Goal: Understand process/instructions

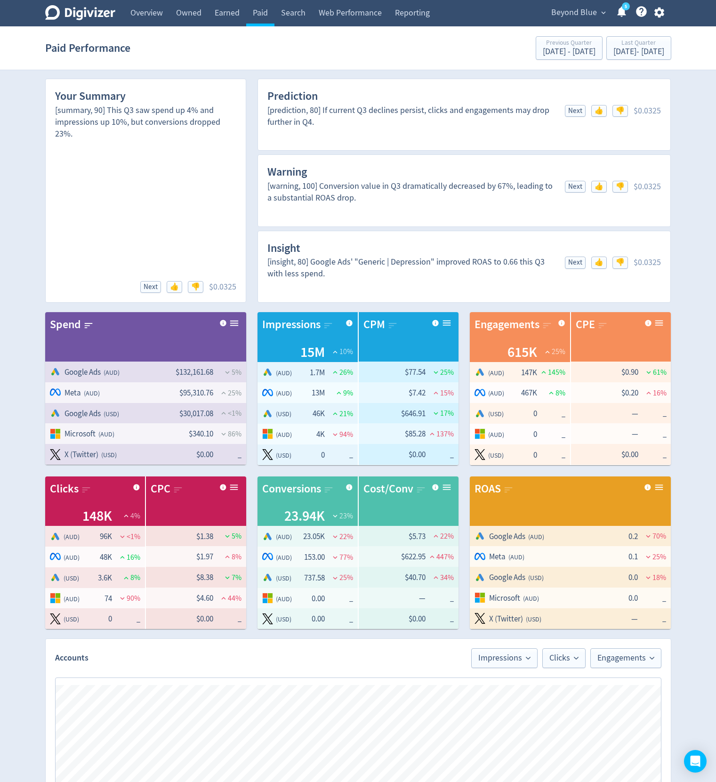
click at [695, 196] on div "Digivizer Logo [PERSON_NAME] Logo Overview Owned Earned Paid Search Web Perform…" at bounding box center [358, 604] width 716 height 1208
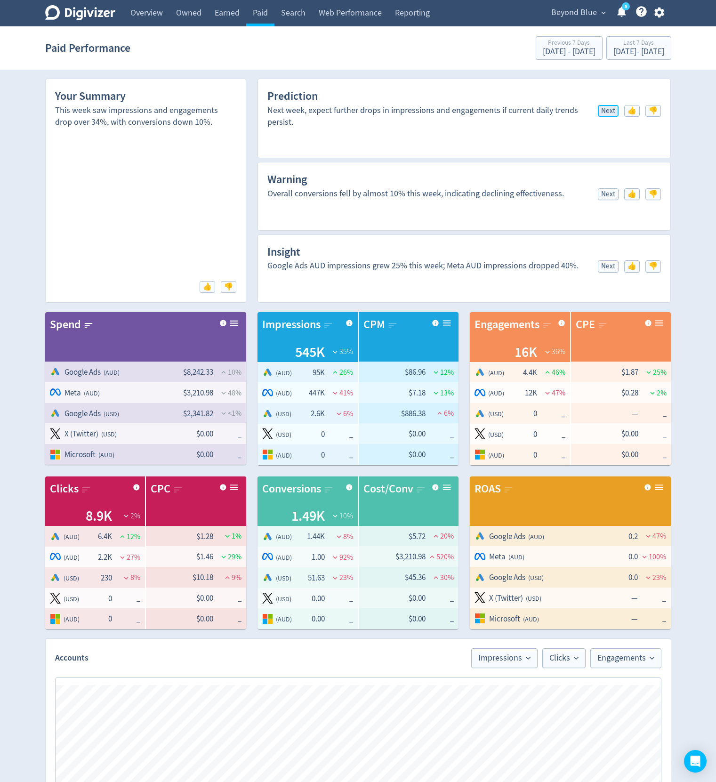
click at [603, 108] on span "Next" at bounding box center [608, 110] width 14 height 7
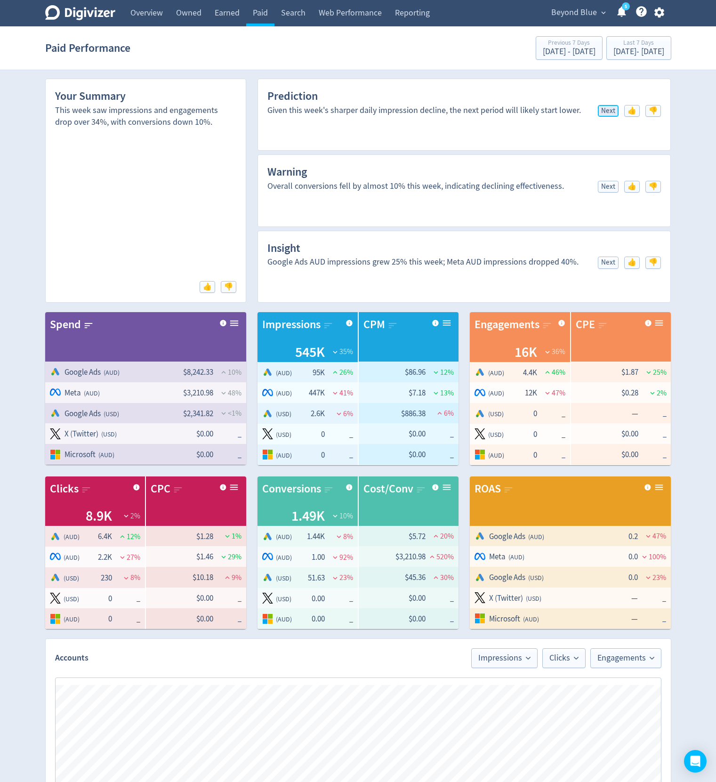
click at [603, 108] on span "Next" at bounding box center [608, 110] width 14 height 7
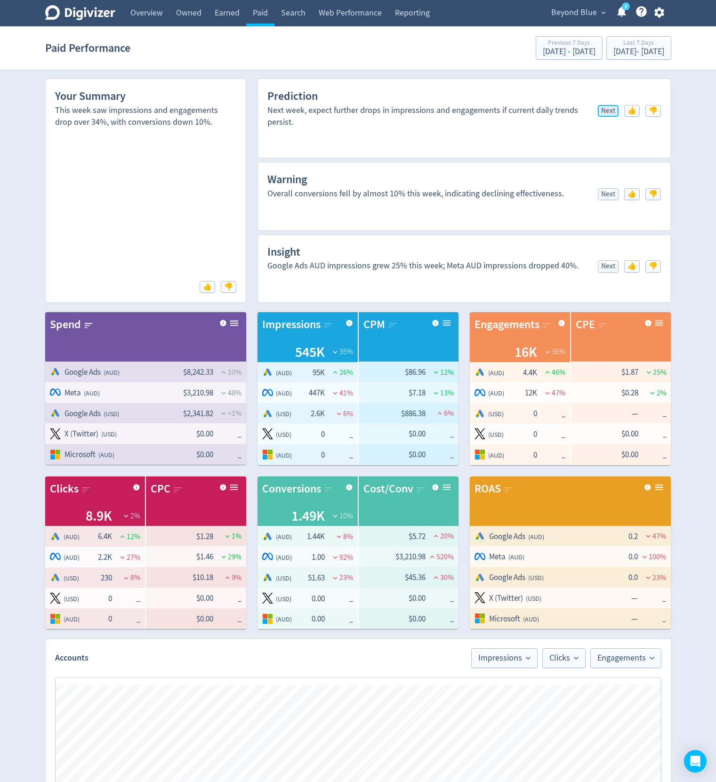
click at [603, 108] on span "Next" at bounding box center [608, 110] width 14 height 7
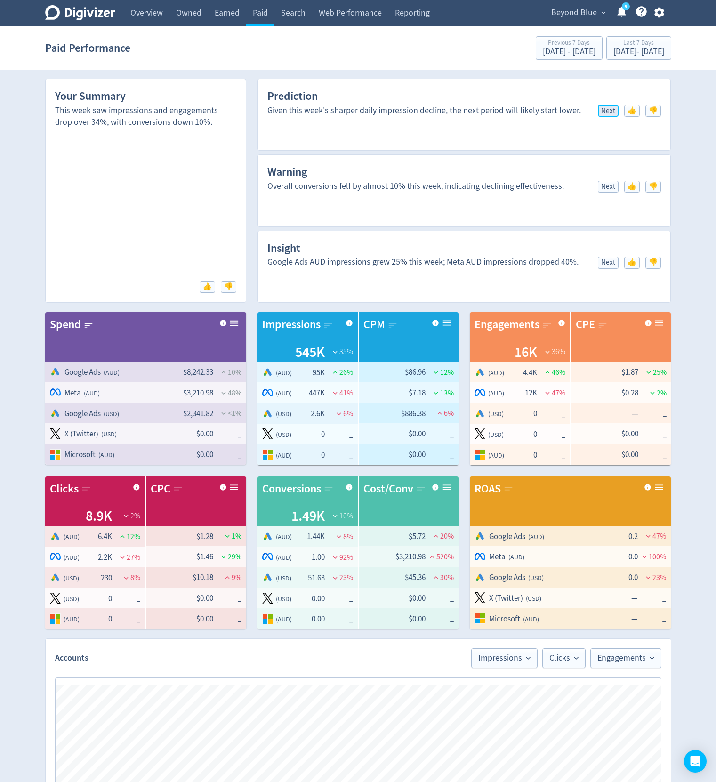
click at [603, 108] on span "Next" at bounding box center [608, 110] width 14 height 7
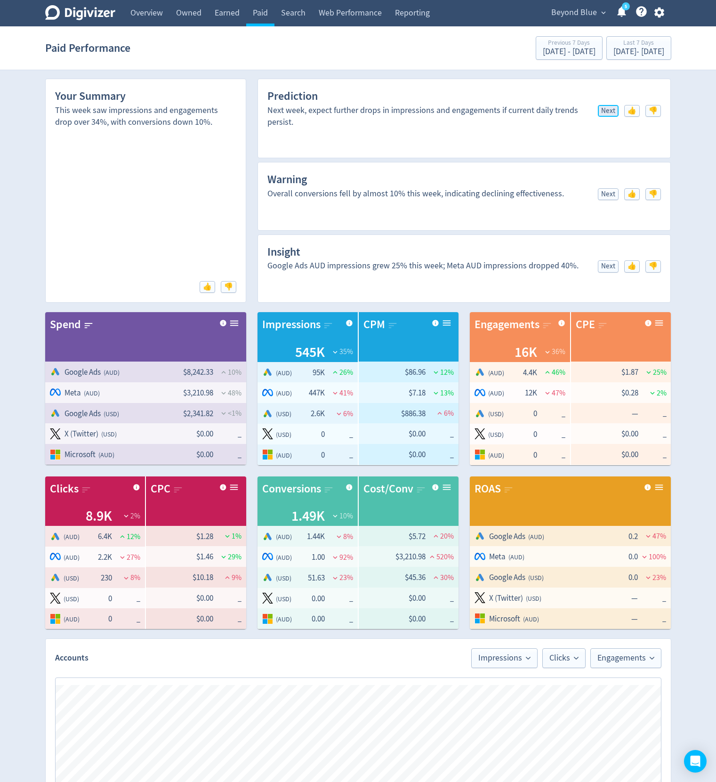
click at [603, 108] on span "Next" at bounding box center [608, 110] width 14 height 7
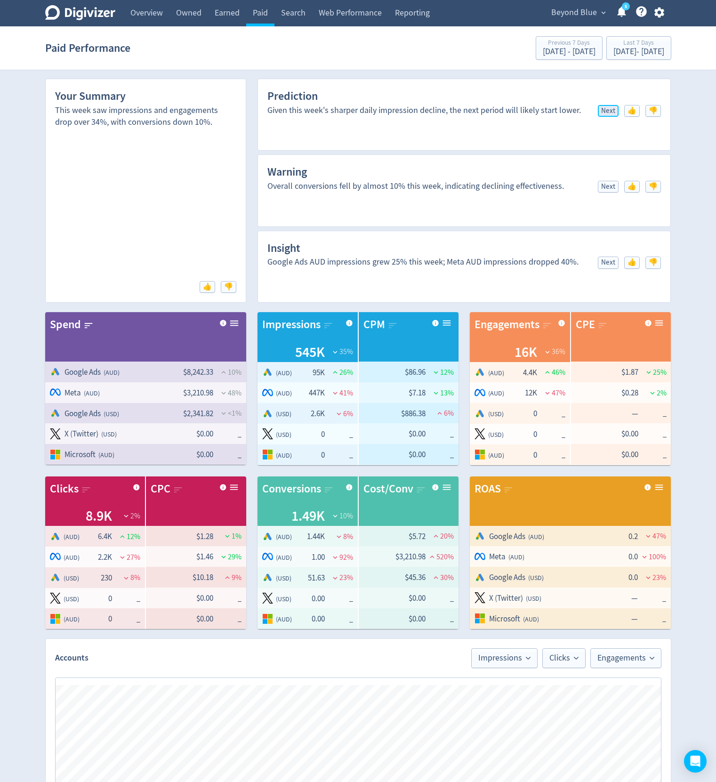
click at [603, 108] on span "Next" at bounding box center [608, 110] width 14 height 7
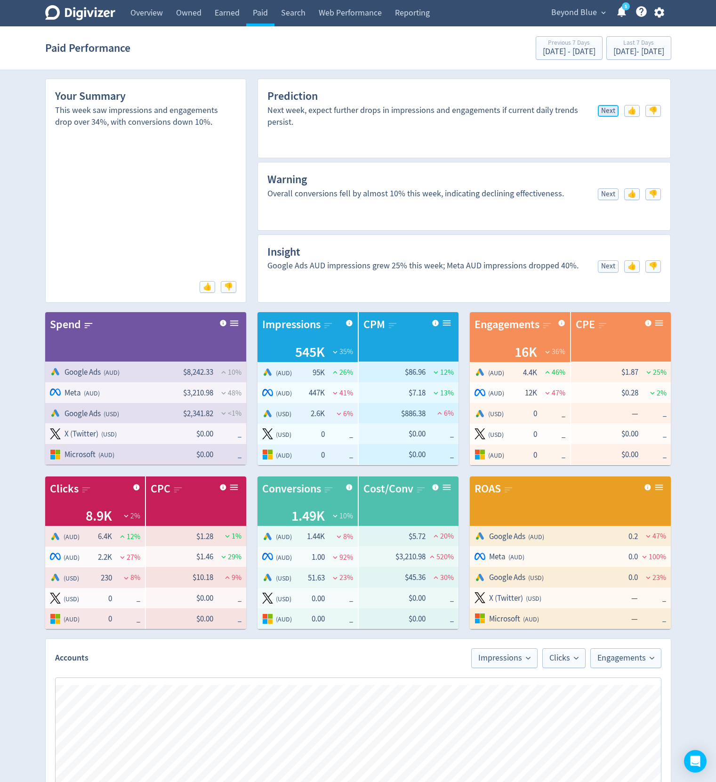
click at [603, 108] on span "Next" at bounding box center [608, 110] width 14 height 7
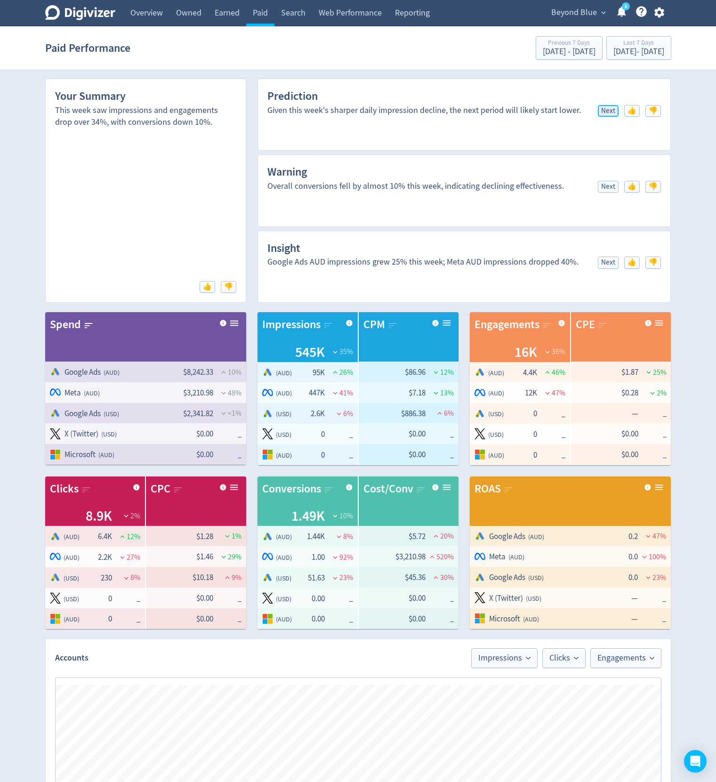
click at [603, 108] on span "Next" at bounding box center [608, 110] width 14 height 7
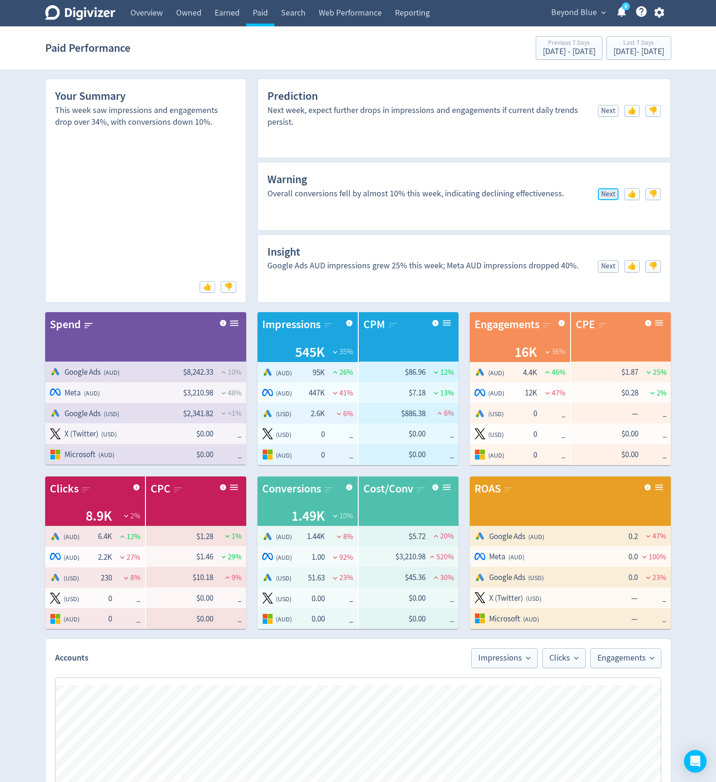
click at [605, 193] on span "Next" at bounding box center [608, 194] width 14 height 7
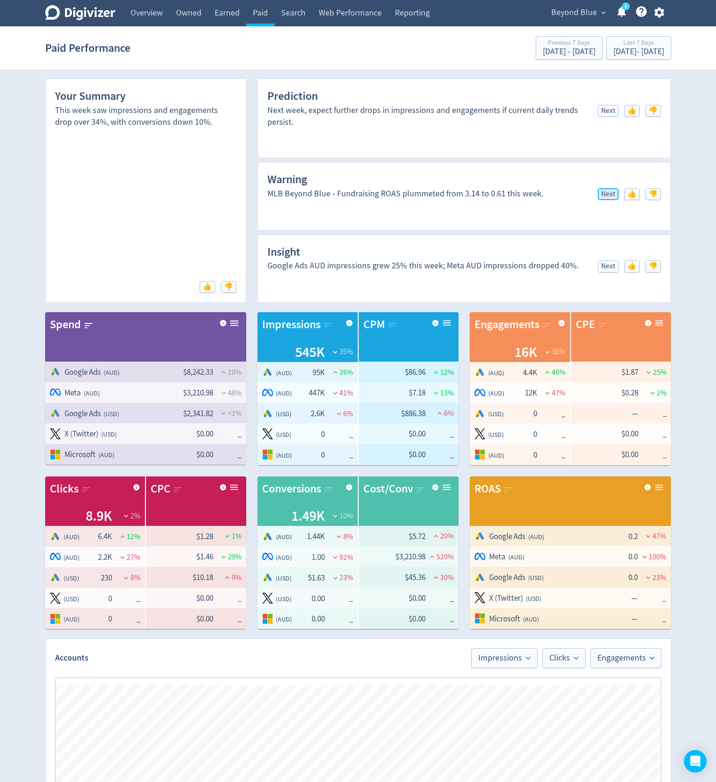
click at [605, 193] on span "Next" at bounding box center [608, 194] width 14 height 7
click at [601, 263] on span "Next" at bounding box center [608, 266] width 14 height 7
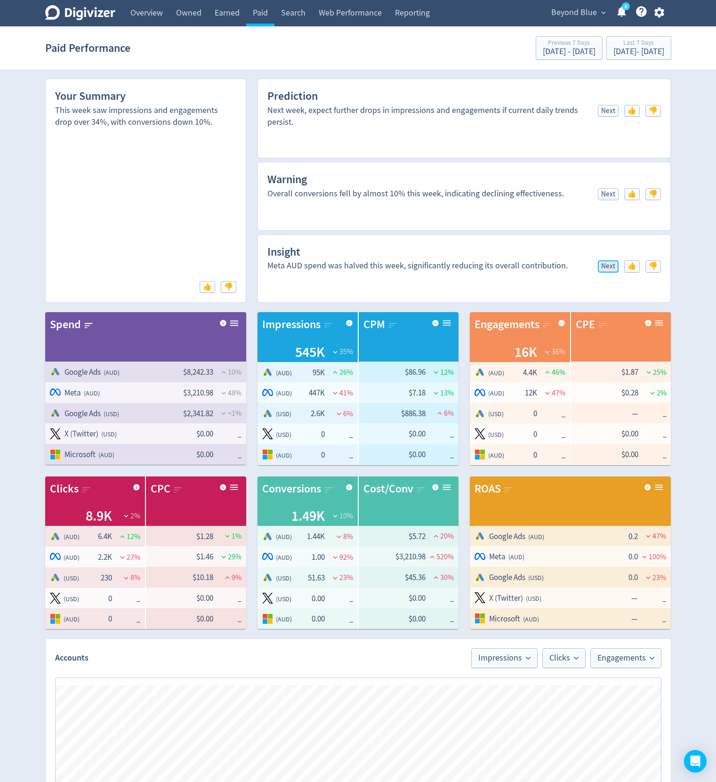
click at [601, 263] on span "Next" at bounding box center [608, 266] width 14 height 7
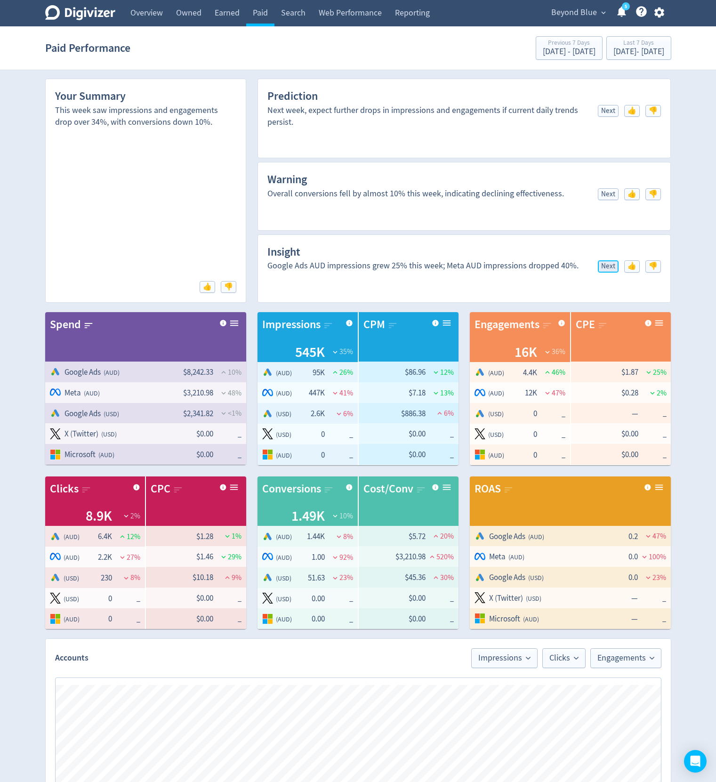
click at [601, 263] on span "Next" at bounding box center [608, 266] width 14 height 7
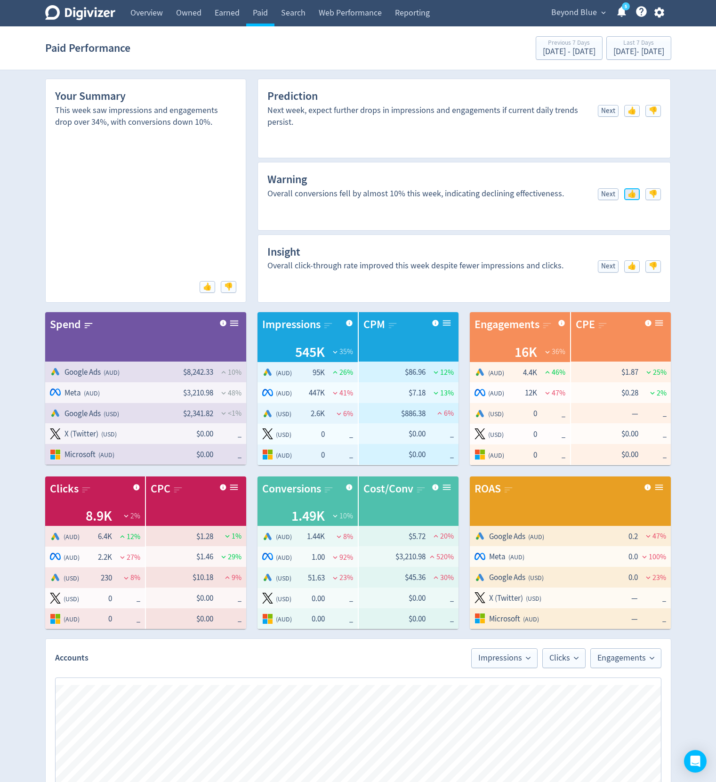
click at [633, 197] on span "👍" at bounding box center [631, 194] width 9 height 7
click at [674, 156] on div "Your Summary This week saw impressions and engagements drop over 34%, with conv…" at bounding box center [358, 637] width 643 height 1140
